Goal: Navigation & Orientation: Go to known website

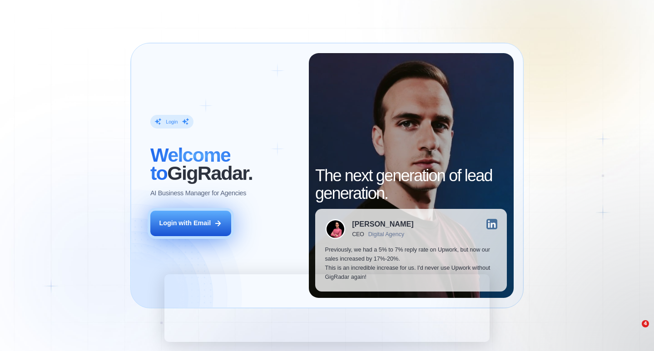
click at [197, 221] on div "Login with Email" at bounding box center [185, 223] width 52 height 9
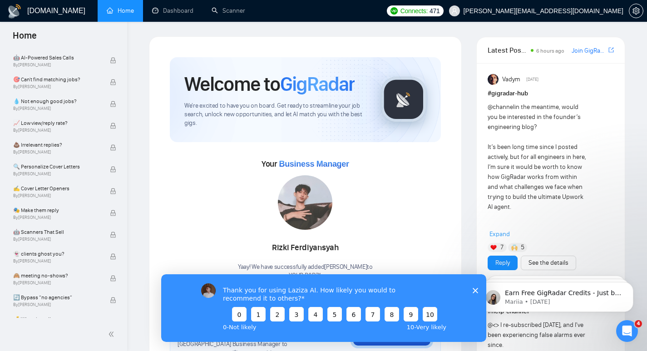
scroll to position [497, 0]
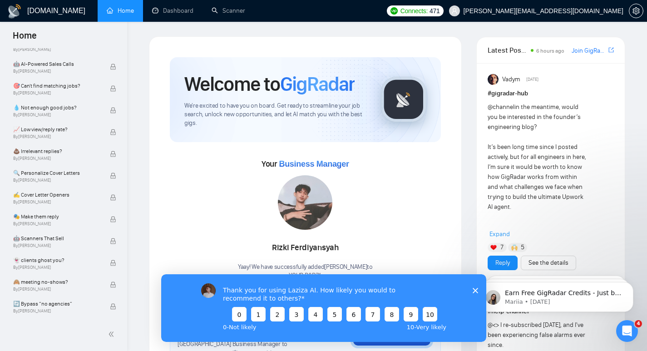
click at [476, 291] on polygon "Close survey" at bounding box center [474, 289] width 5 height 5
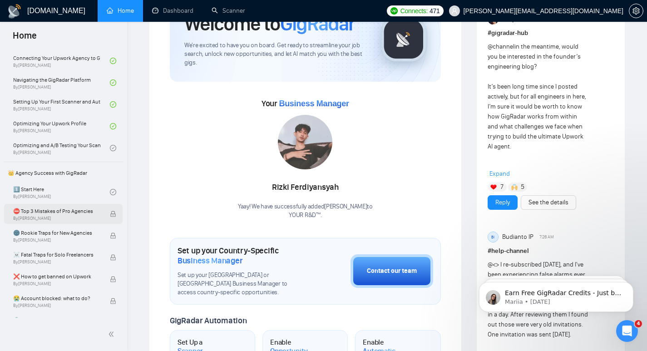
scroll to position [104, 0]
